Goal: Information Seeking & Learning: Check status

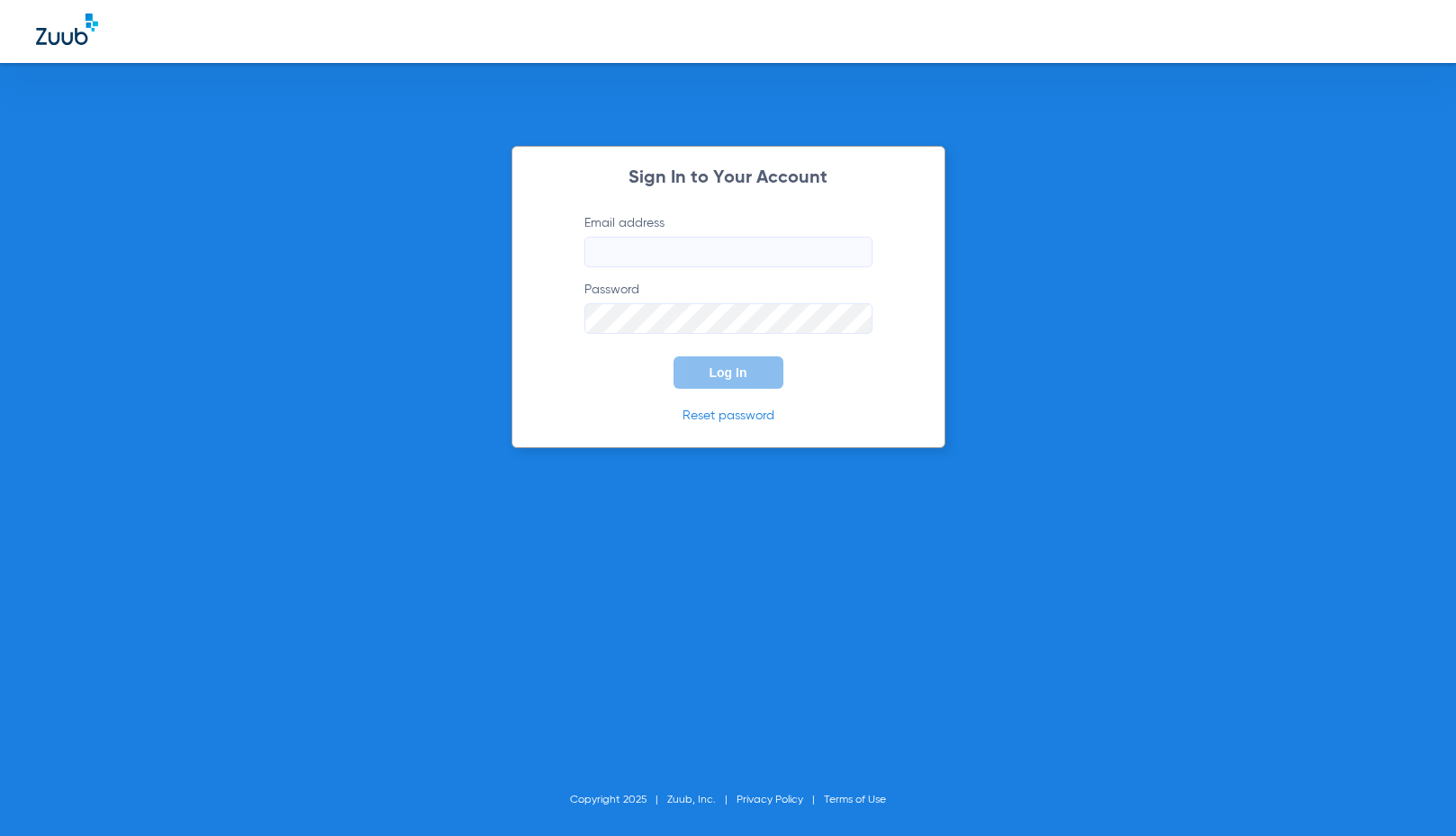
type input "[EMAIL_ADDRESS][DOMAIN_NAME]"
click at [745, 374] on span "Log In" at bounding box center [728, 373] width 38 height 14
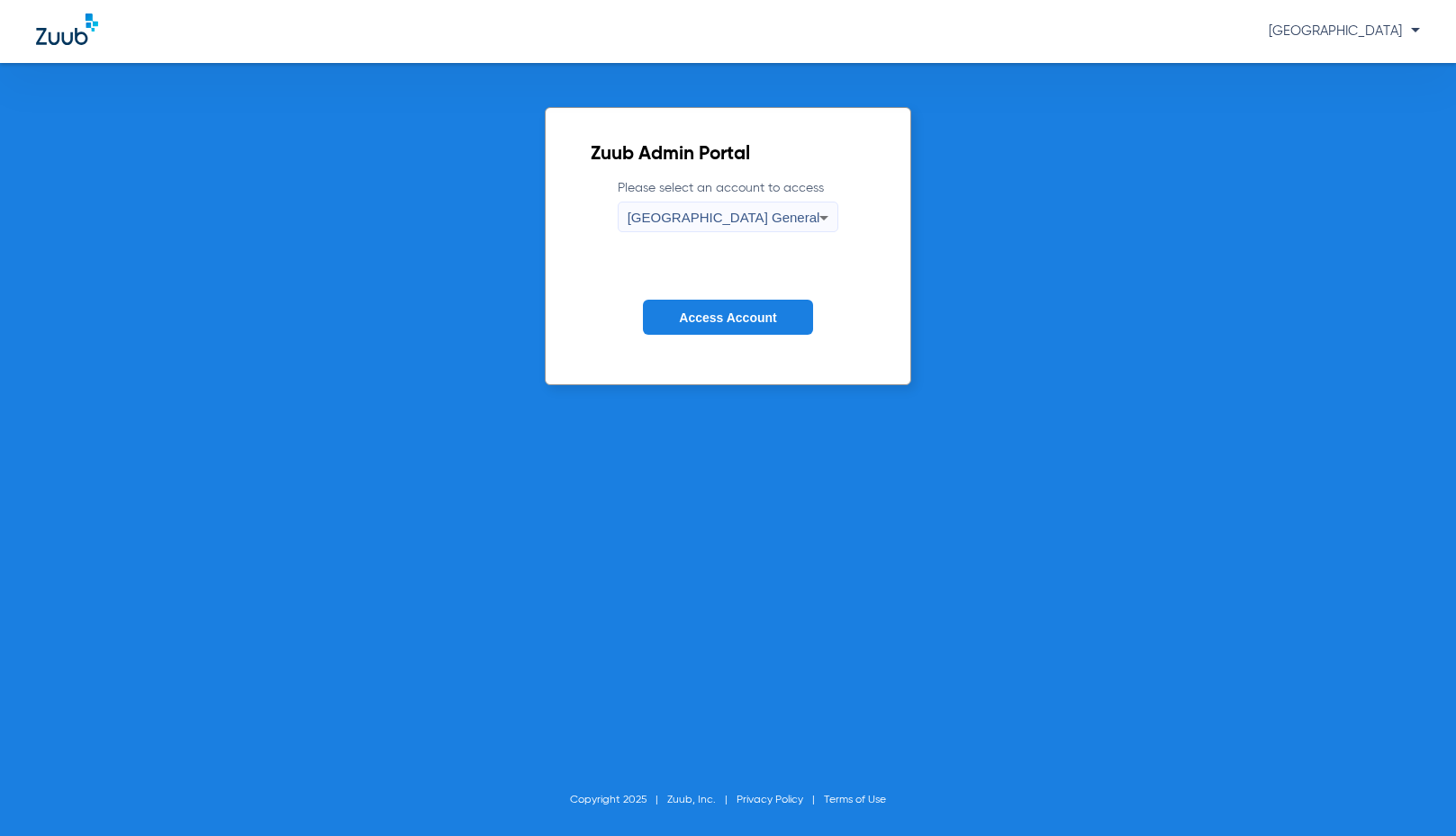
click at [743, 323] on span "Access Account" at bounding box center [728, 318] width 97 height 14
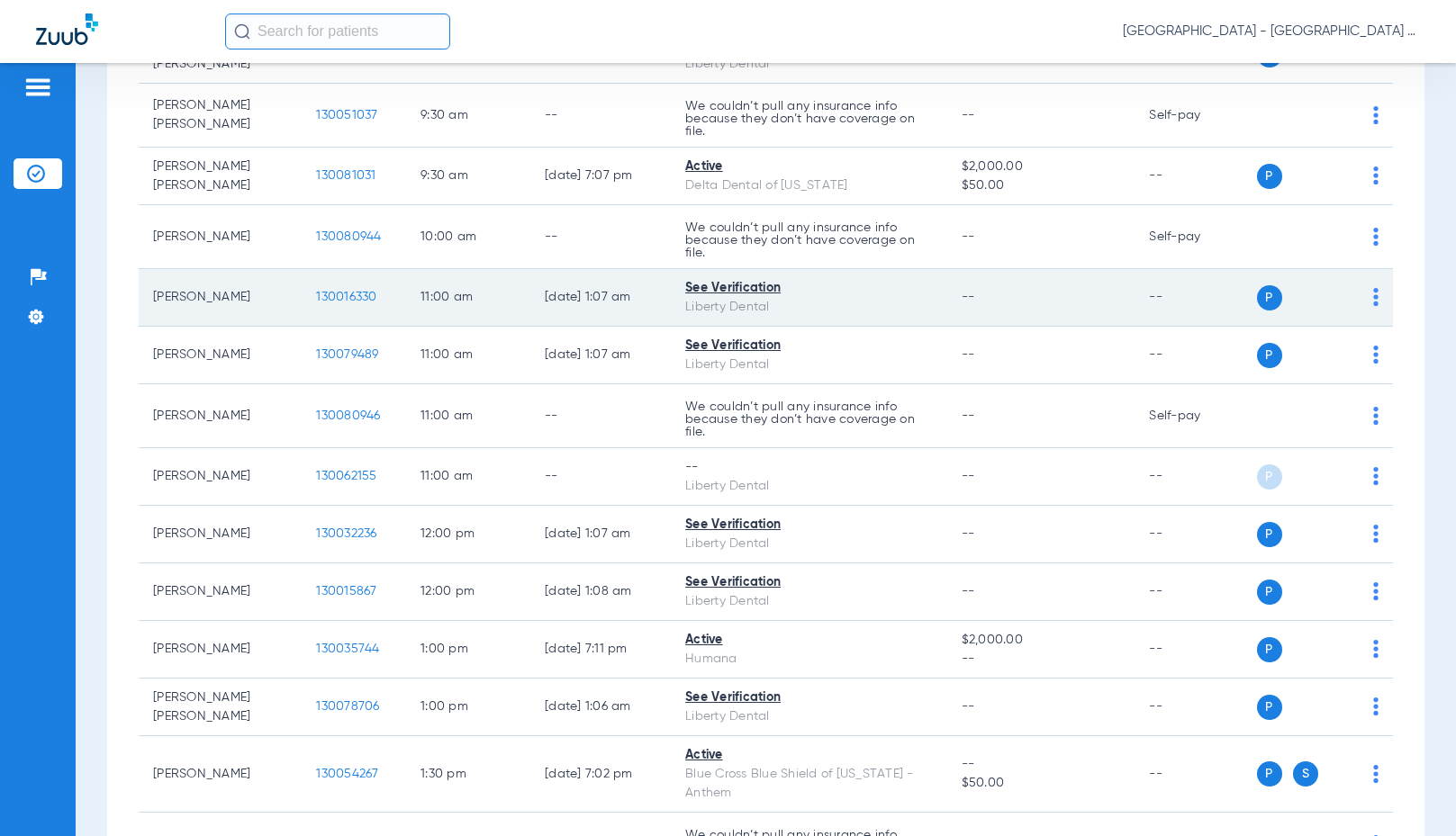
scroll to position [990, 0]
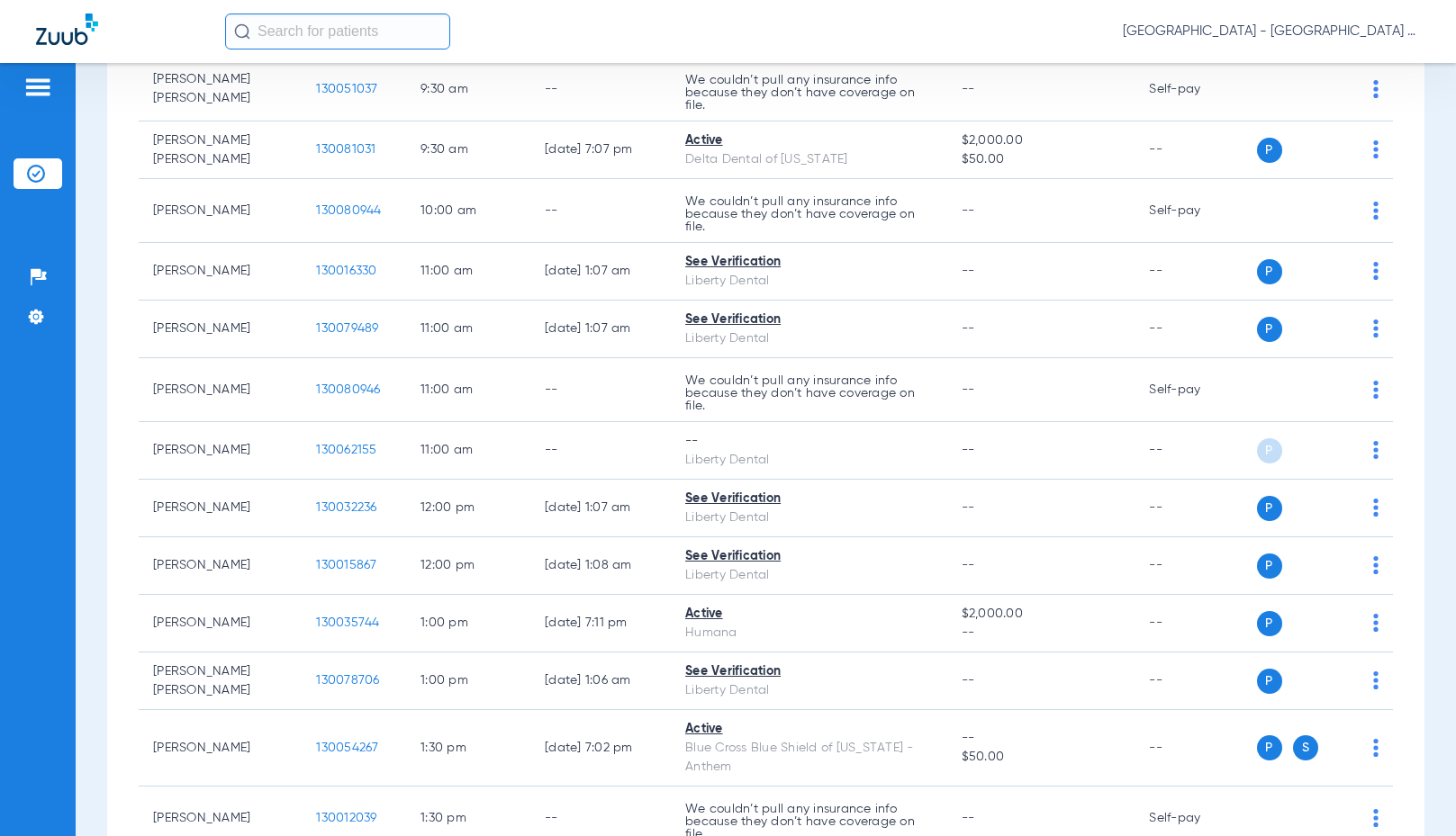
click at [363, 31] on input "text" at bounding box center [337, 32] width 225 height 36
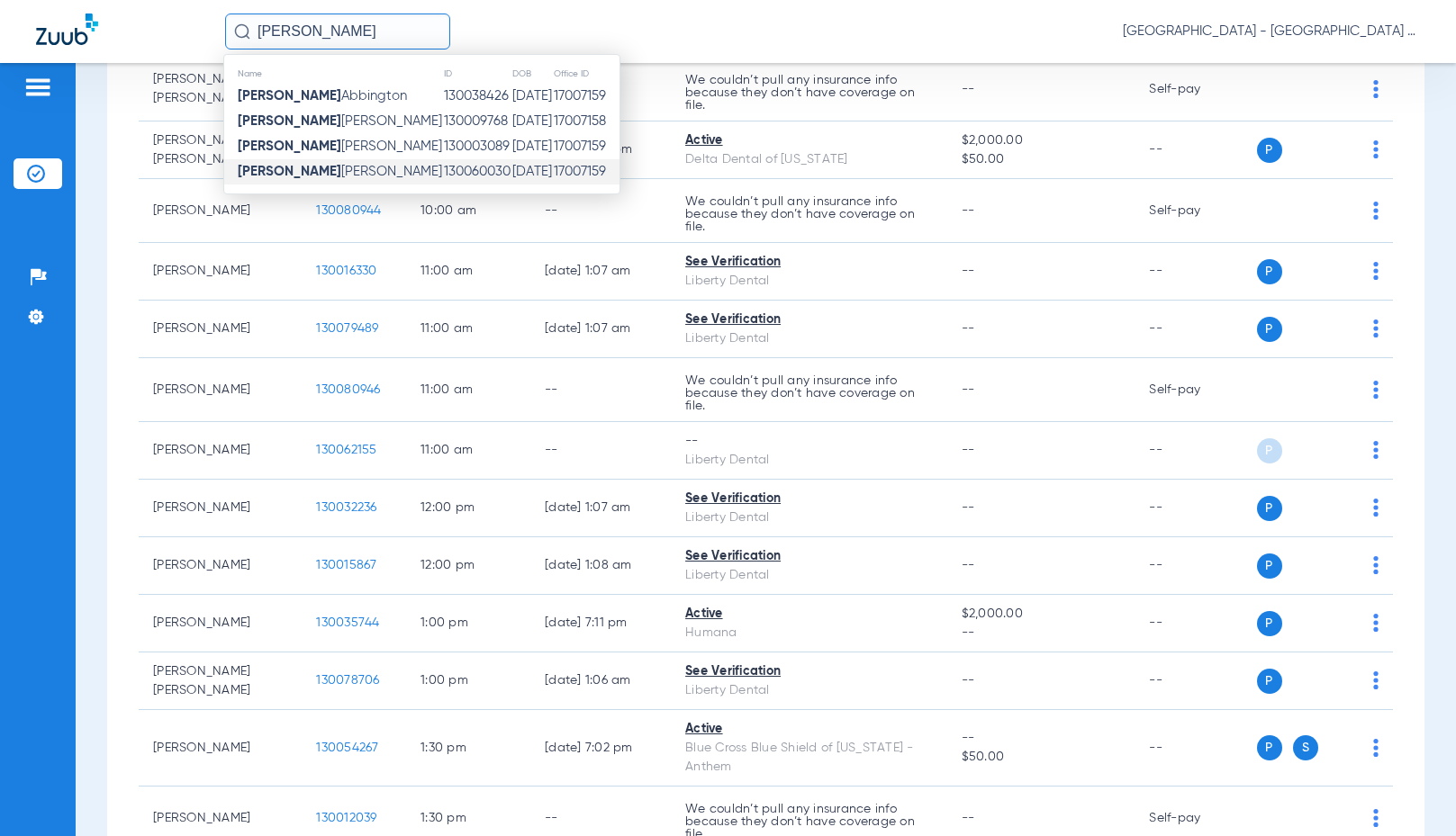
type input "[PERSON_NAME]"
click at [287, 178] on span "[PERSON_NAME]" at bounding box center [340, 172] width 205 height 14
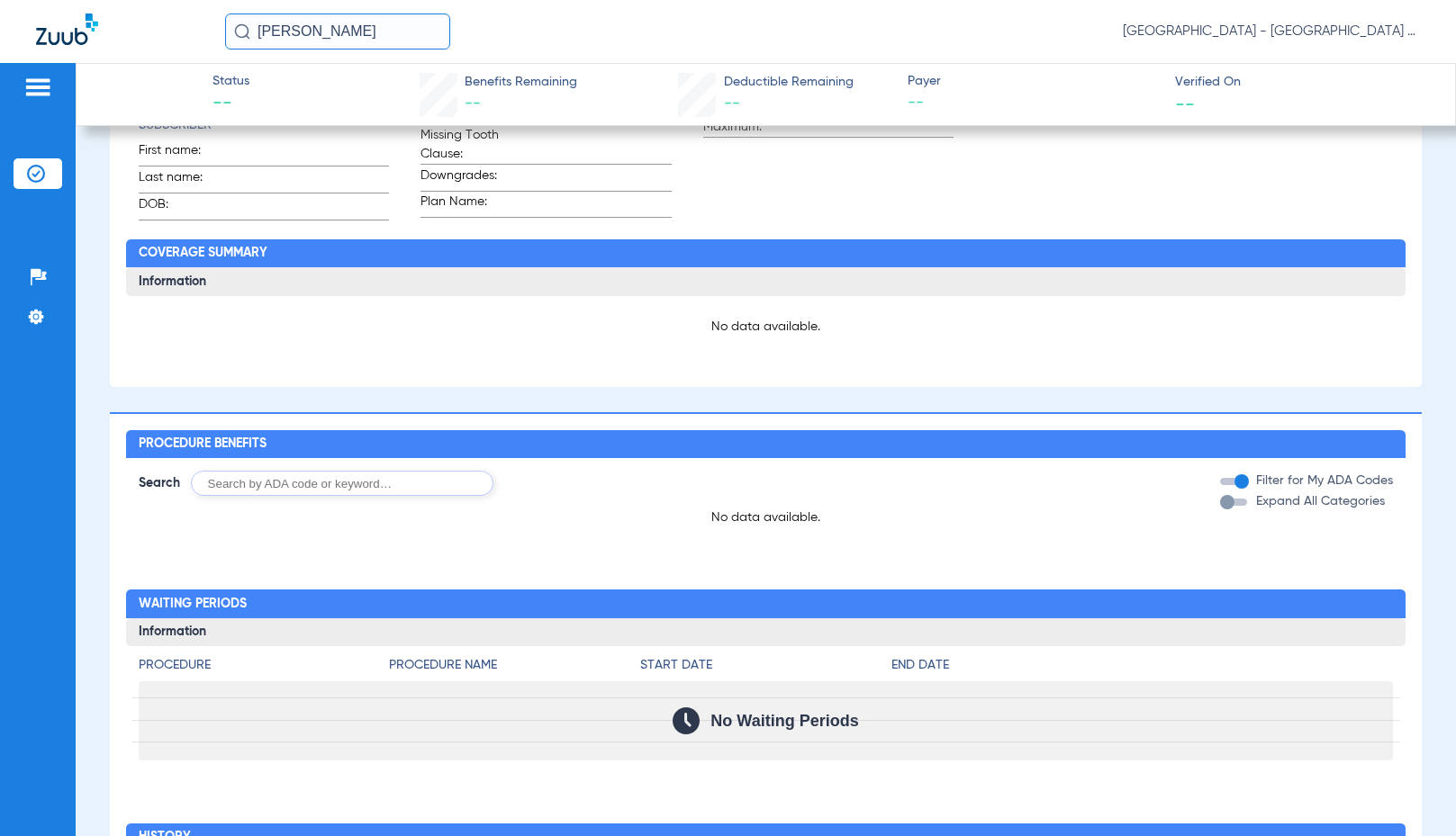
scroll to position [969, 0]
